Goal: Task Accomplishment & Management: Manage account settings

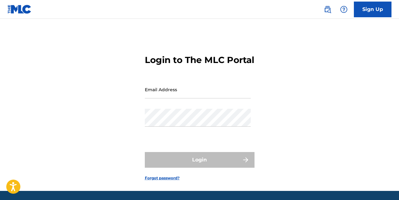
click at [186, 98] on input "Email Address" at bounding box center [198, 89] width 106 height 18
type input "[EMAIL_ADDRESS][DOMAIN_NAME]"
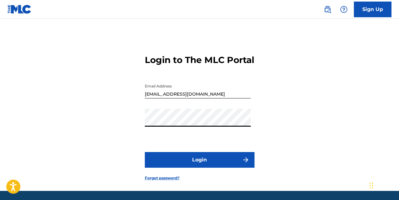
click at [202, 168] on button "Login" at bounding box center [200, 160] width 110 height 16
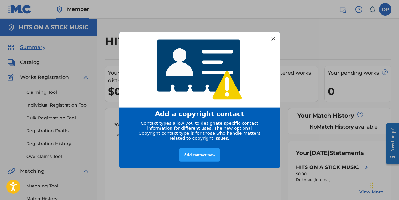
click at [271, 35] on div at bounding box center [273, 38] width 8 height 8
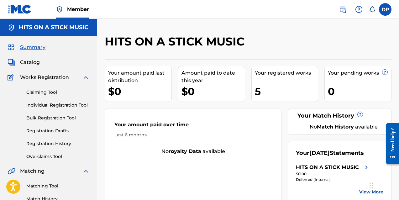
click at [381, 10] on label at bounding box center [385, 9] width 13 height 13
click at [385, 9] on input "DP [PERSON_NAME] [EMAIL_ADDRESS][DOMAIN_NAME] Notification Preferences Profile …" at bounding box center [385, 9] width 0 height 0
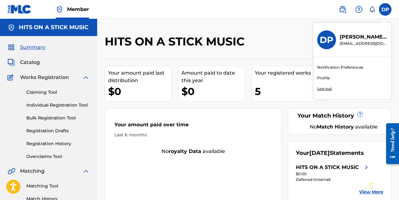
click at [325, 89] on p "Log out" at bounding box center [324, 89] width 15 height 6
click at [385, 9] on input "DP [PERSON_NAME] [EMAIL_ADDRESS][DOMAIN_NAME] Notification Preferences Profile …" at bounding box center [385, 9] width 0 height 0
